Goal: Information Seeking & Learning: Learn about a topic

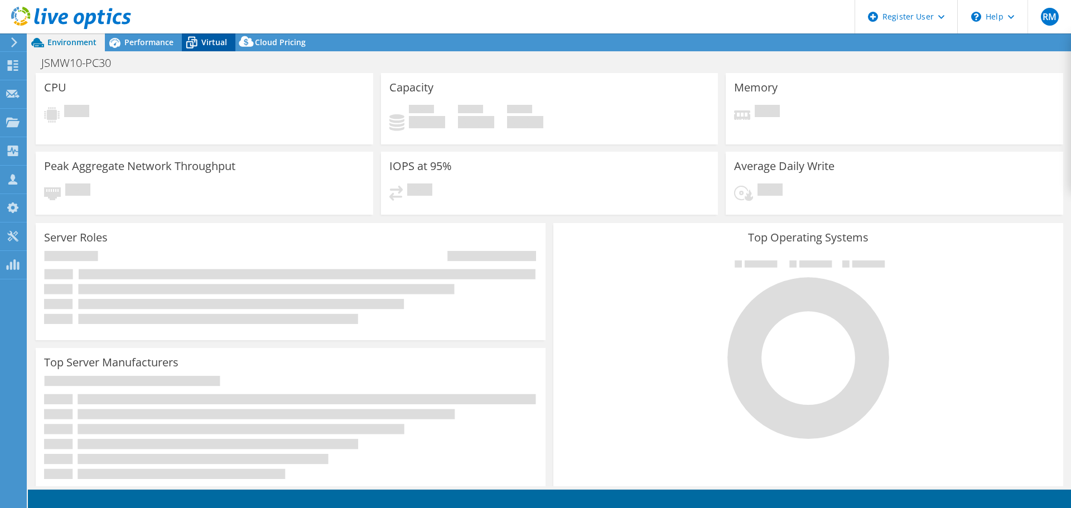
select select "USD"
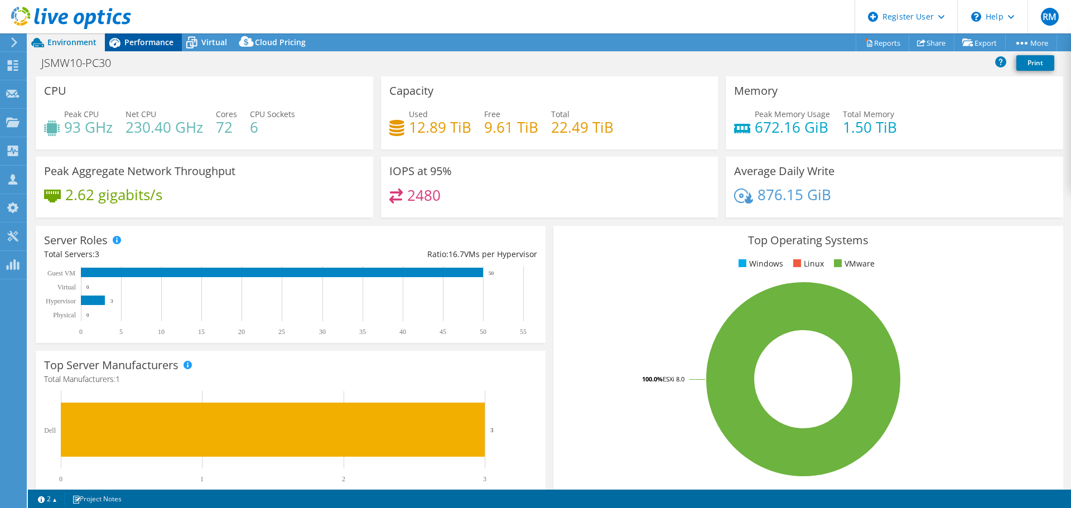
click at [173, 40] on div "Performance" at bounding box center [143, 42] width 77 height 18
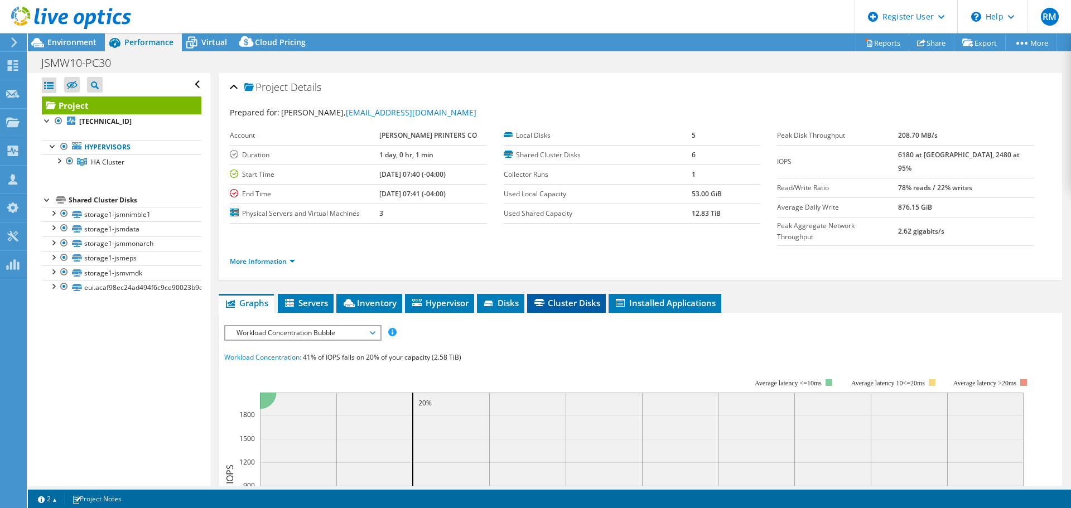
click at [548, 297] on span "Cluster Disks" at bounding box center [565, 302] width 67 height 11
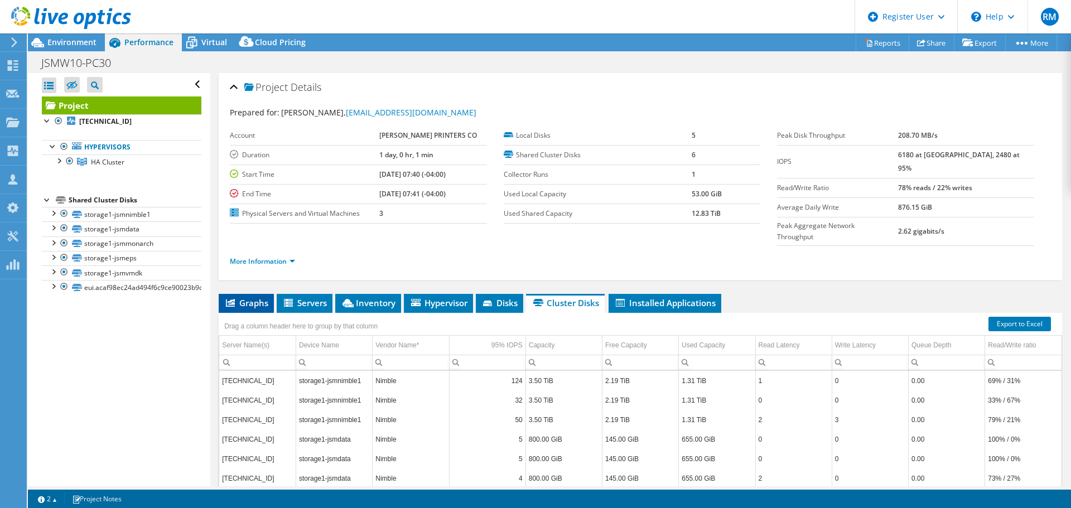
click at [260, 297] on span "Graphs" at bounding box center [246, 302] width 44 height 11
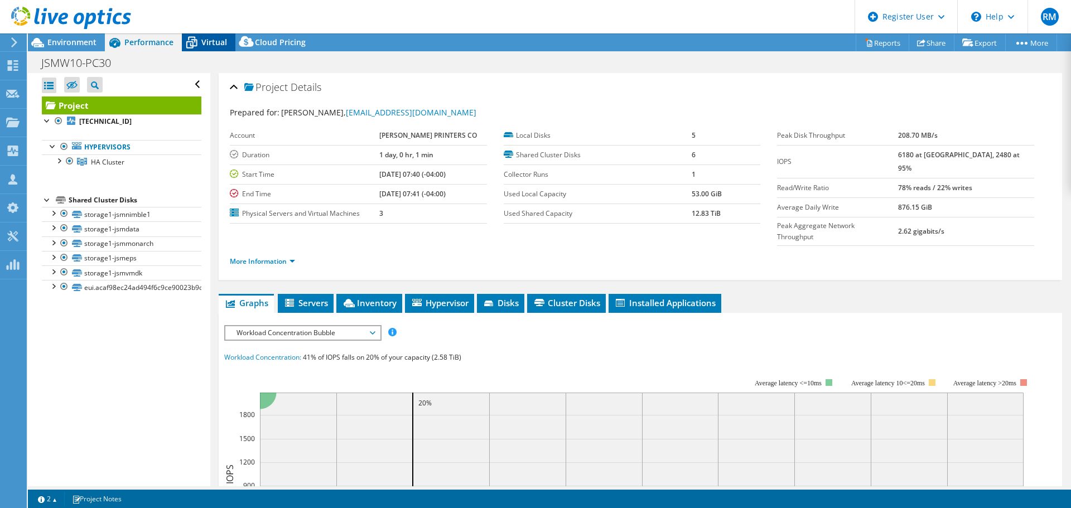
click at [210, 43] on span "Virtual" at bounding box center [214, 42] width 26 height 11
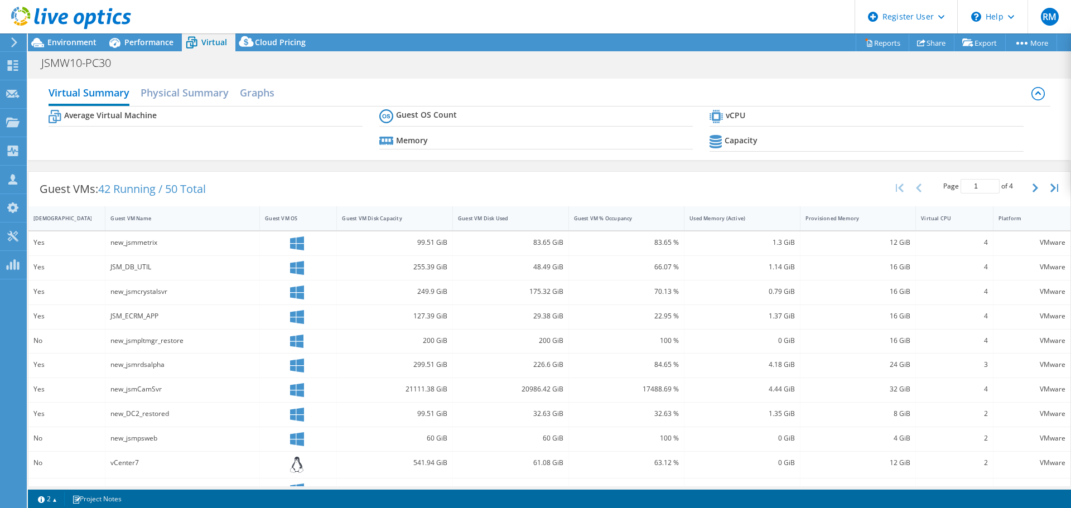
click at [415, 185] on div "Guest VMs: 42 Running / 50 Total Page 1 of 4 5 rows 10 rows 20 rows 25 rows 50 …" at bounding box center [549, 189] width 1042 height 35
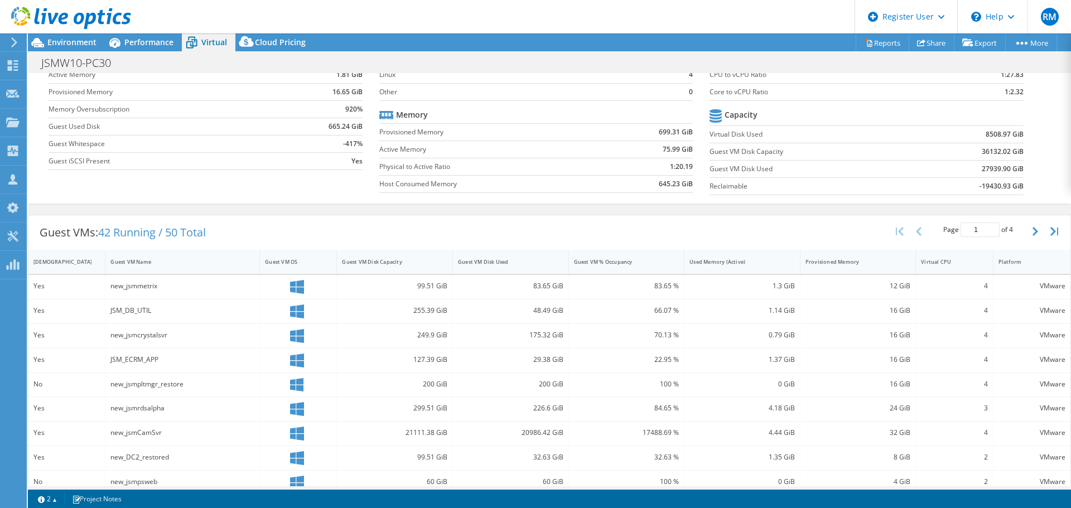
scroll to position [78, 0]
click at [491, 265] on div "Guest VM Disk Used" at bounding box center [504, 261] width 102 height 17
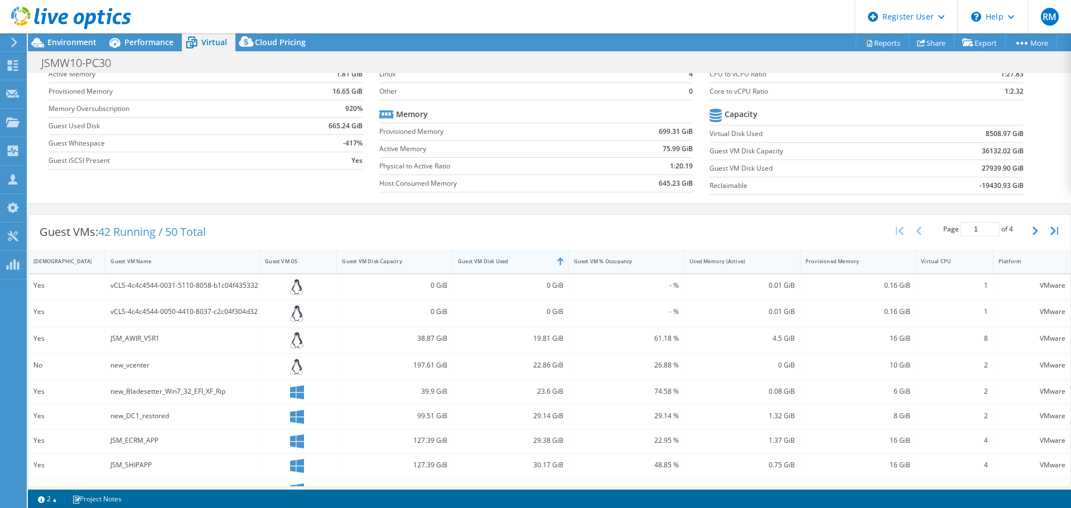
click at [491, 265] on div "Guest VM Disk Used" at bounding box center [504, 261] width 102 height 17
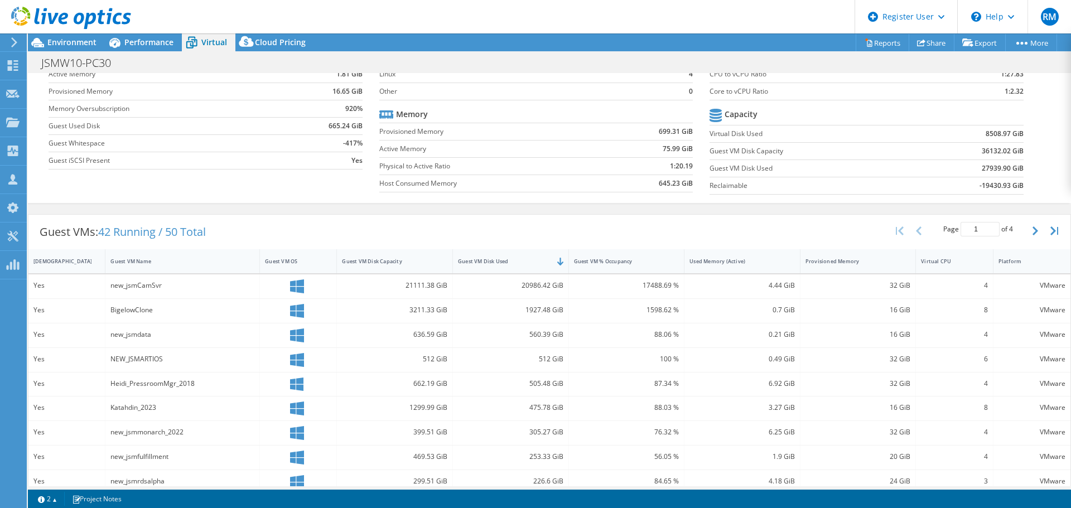
click at [494, 223] on div "Guest VMs: 42 Running / 50 Total Page 1 of 4 5 rows 10 rows 20 rows 25 rows 50 …" at bounding box center [549, 232] width 1042 height 35
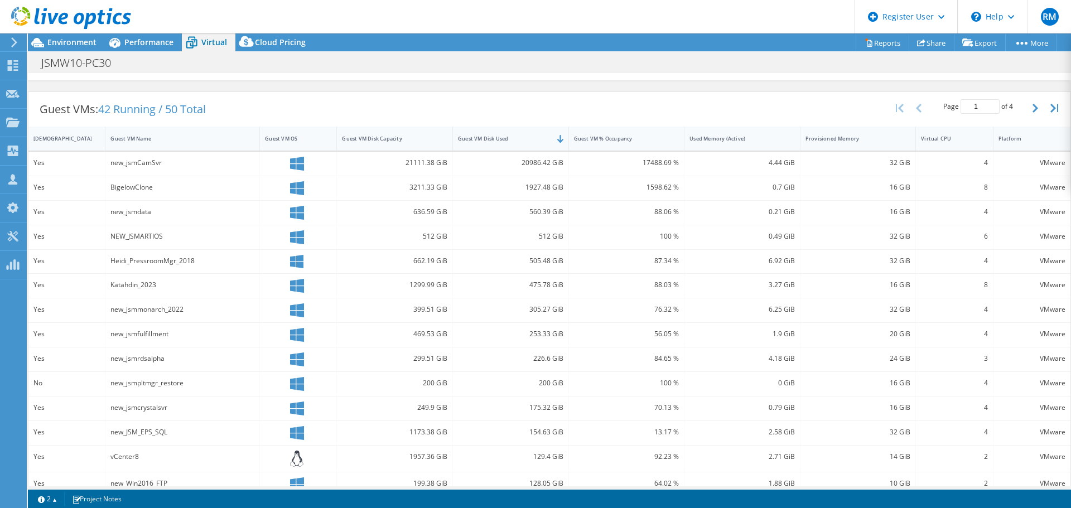
scroll to position [241, 0]
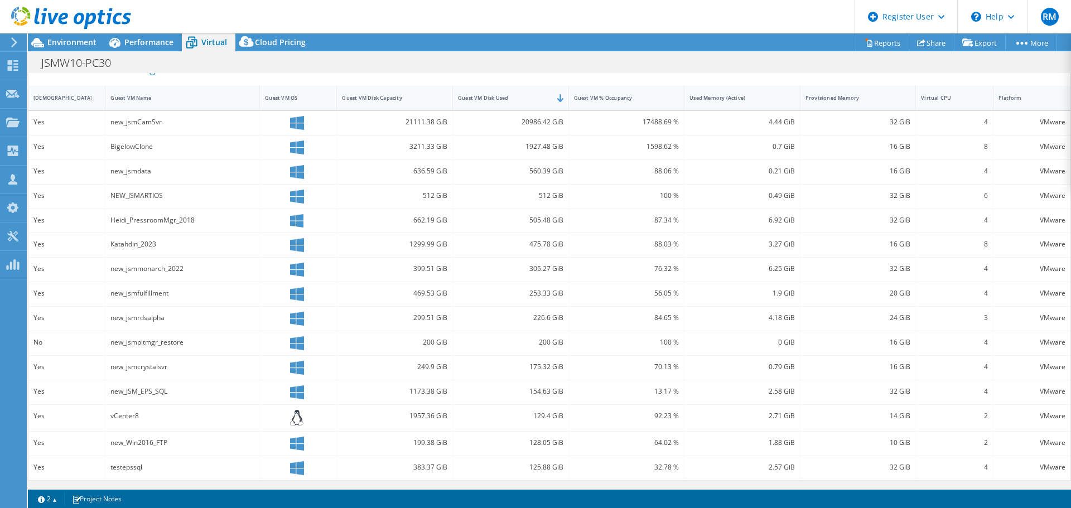
click at [585, 44] on div "Project Actions Project Actions Reports Share Export vSAN ReadyNode Sizer" at bounding box center [549, 42] width 1043 height 18
